Goal: Information Seeking & Learning: Understand process/instructions

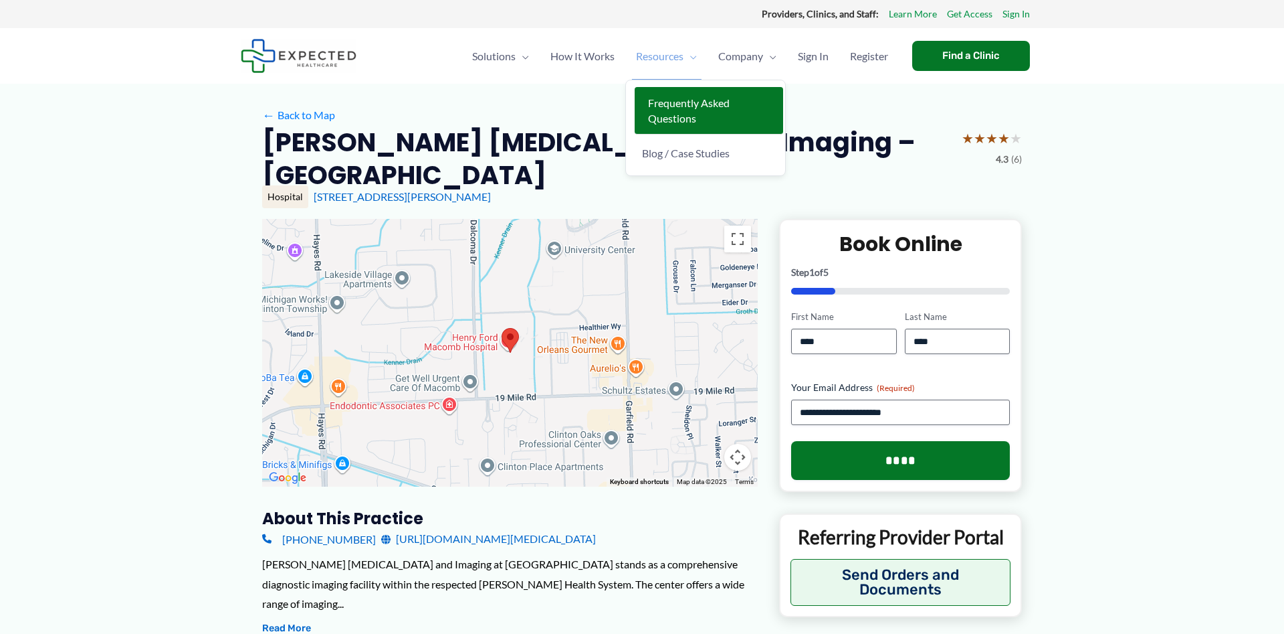
click at [670, 103] on span "Frequently Asked Questions" at bounding box center [689, 110] width 82 height 28
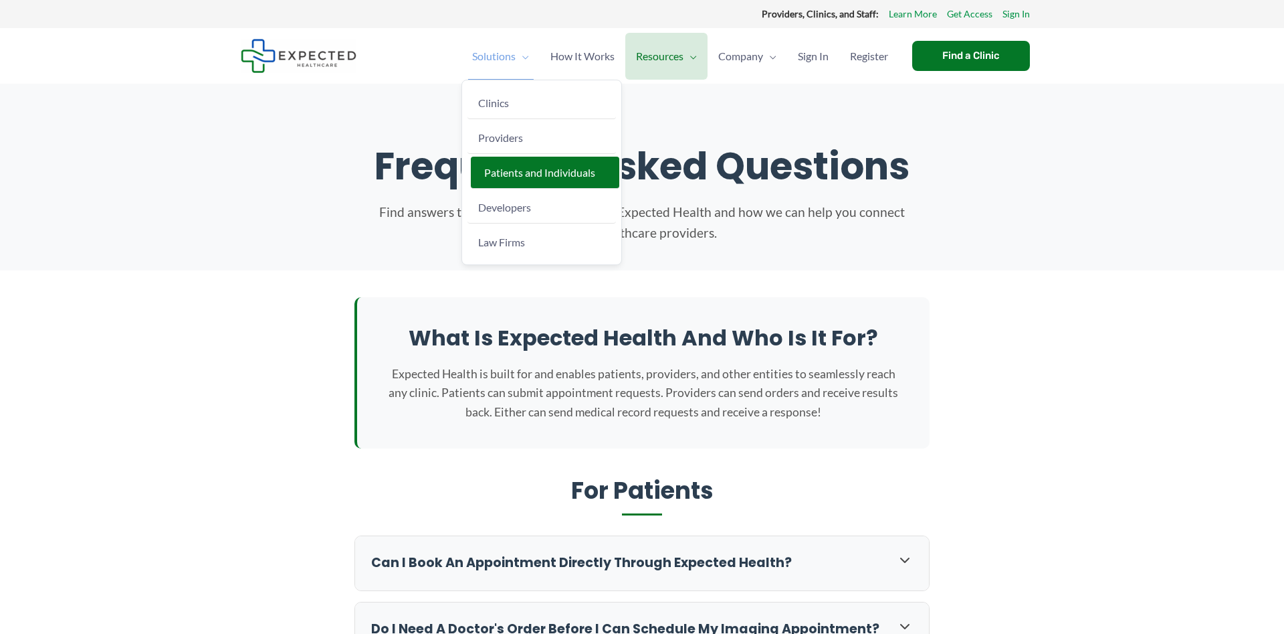
click at [543, 165] on link "Patients and Individuals" at bounding box center [545, 173] width 149 height 32
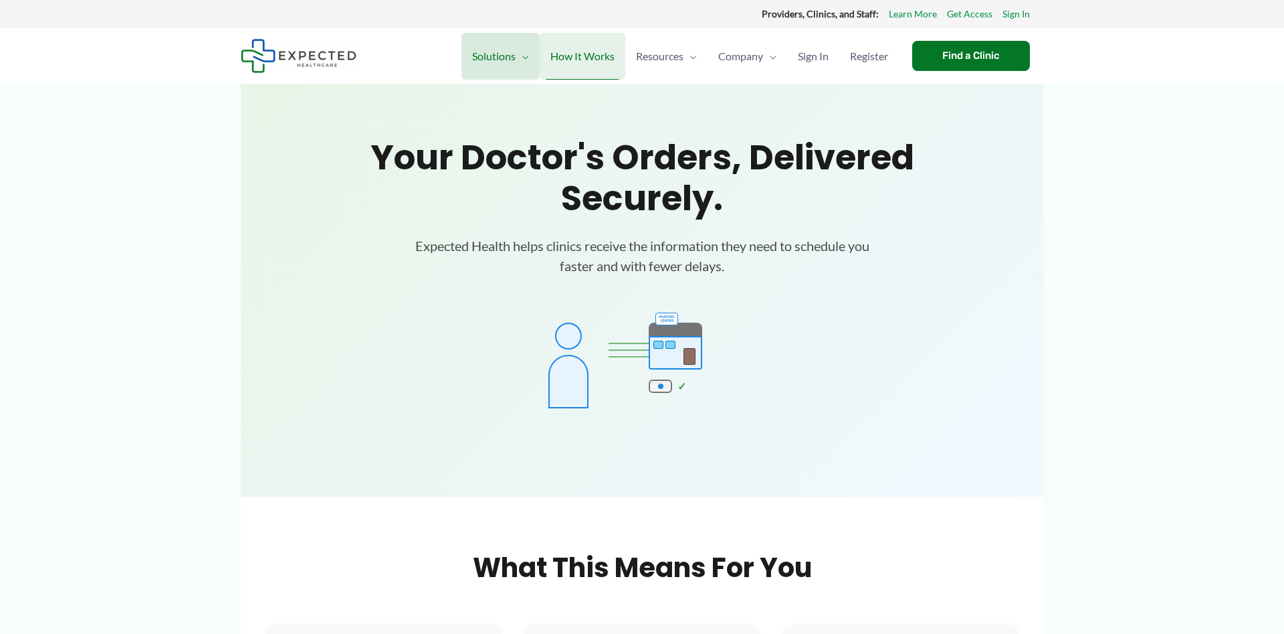
click at [597, 60] on span "How It Works" at bounding box center [583, 56] width 64 height 47
